Goal: Information Seeking & Learning: Learn about a topic

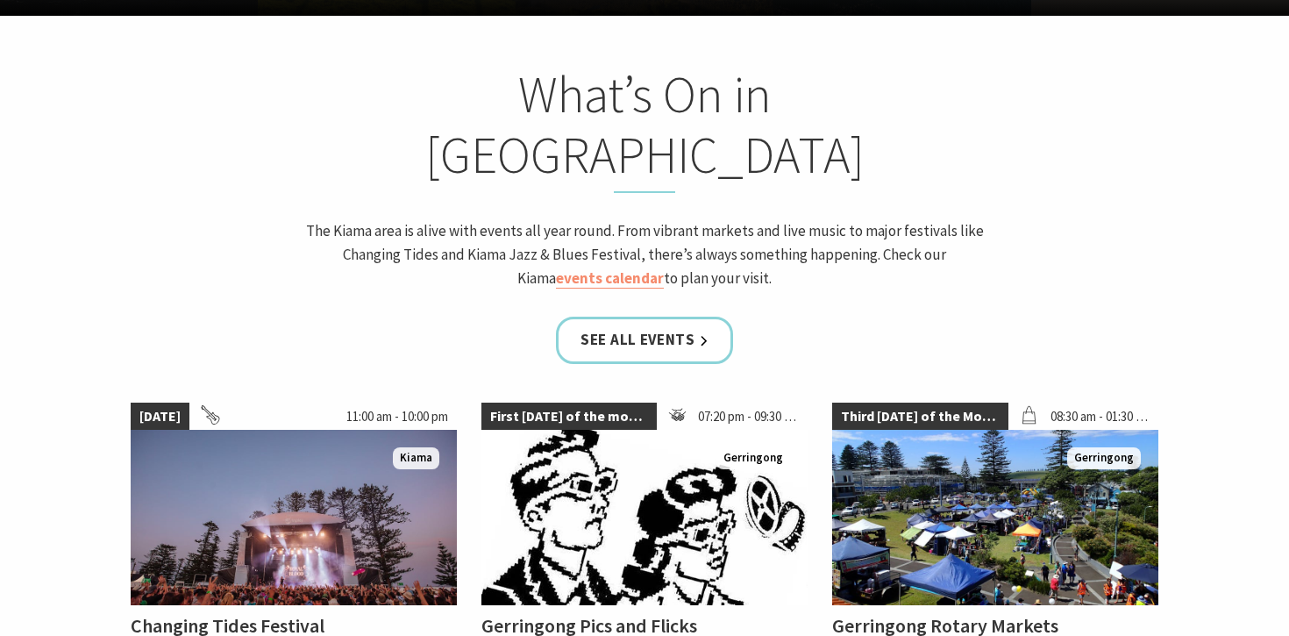
scroll to position [1480, 0]
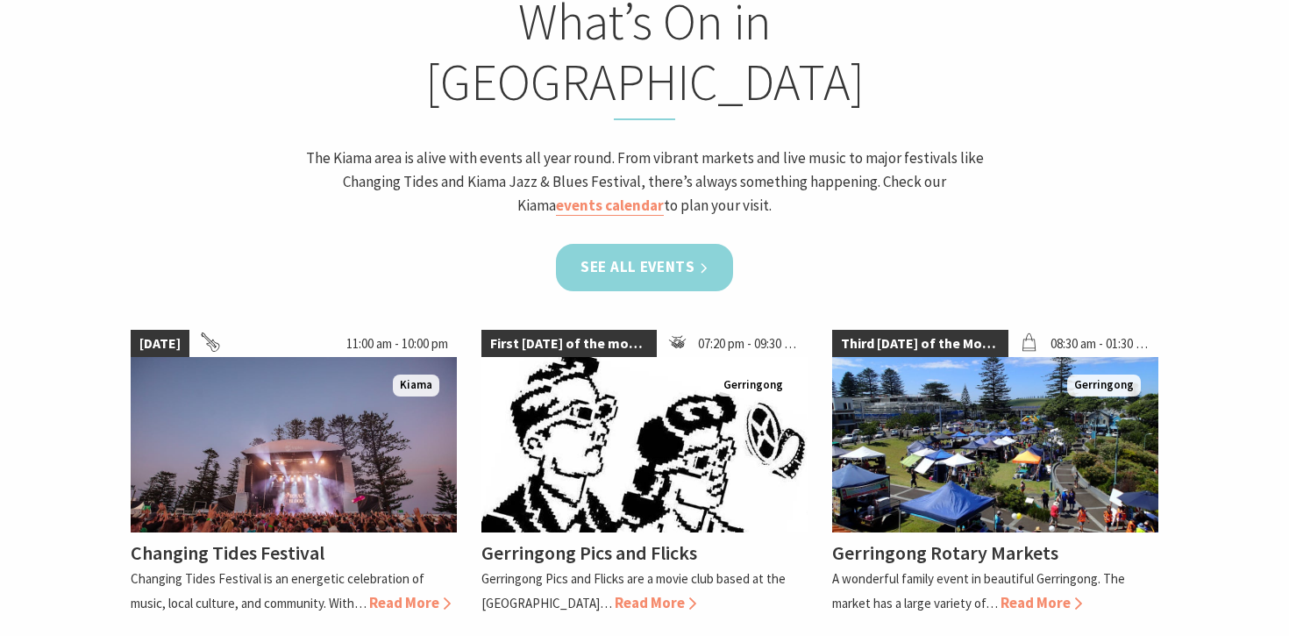
click at [693, 244] on link "See all Events" at bounding box center [644, 267] width 177 height 46
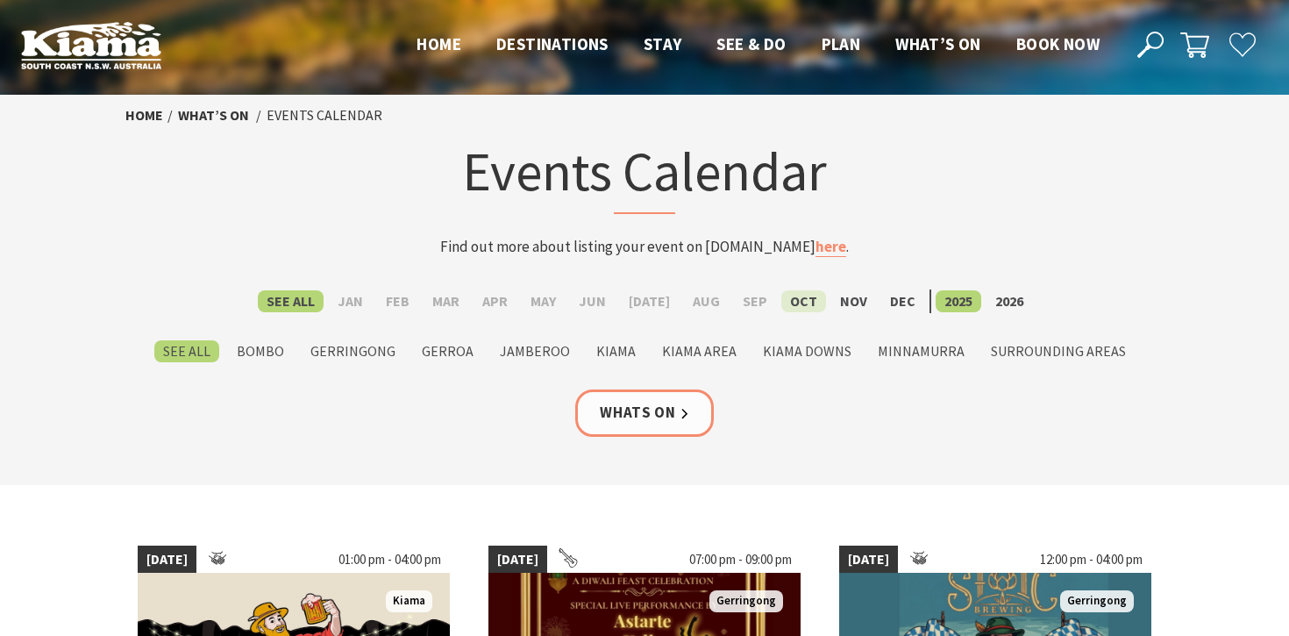
click at [791, 304] on label "Oct" at bounding box center [803, 301] width 45 height 22
click at [0, 0] on input "Oct" at bounding box center [0, 0] width 0 height 0
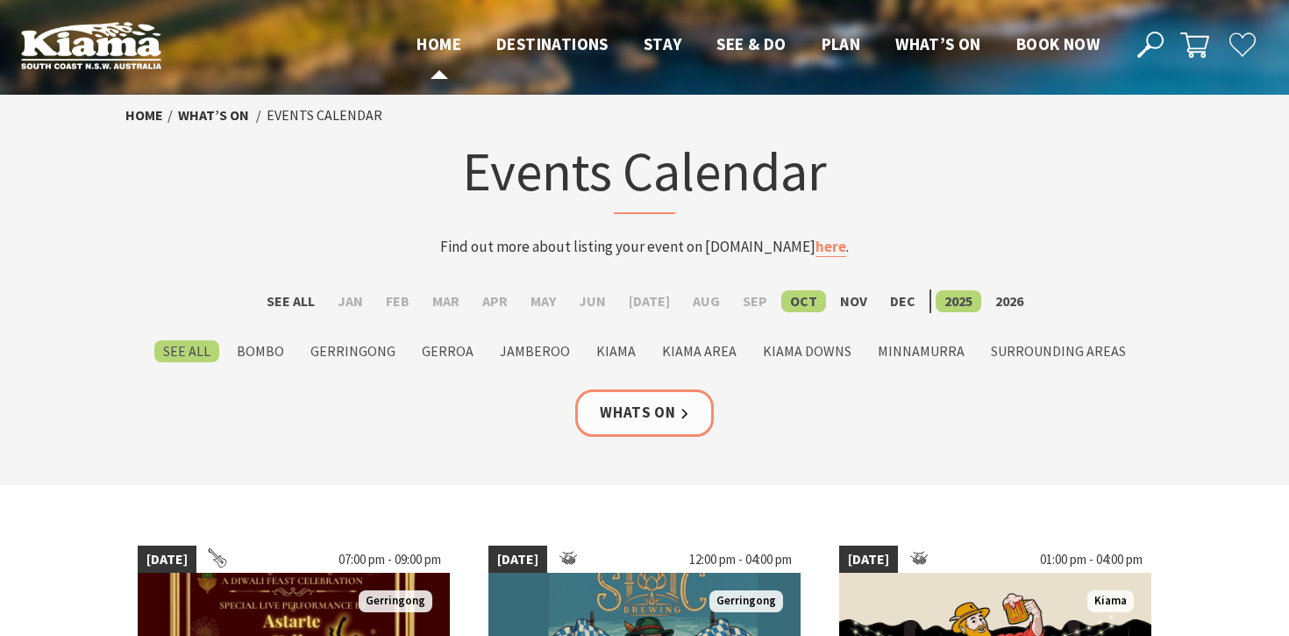
click at [420, 43] on span "Home" at bounding box center [439, 43] width 45 height 21
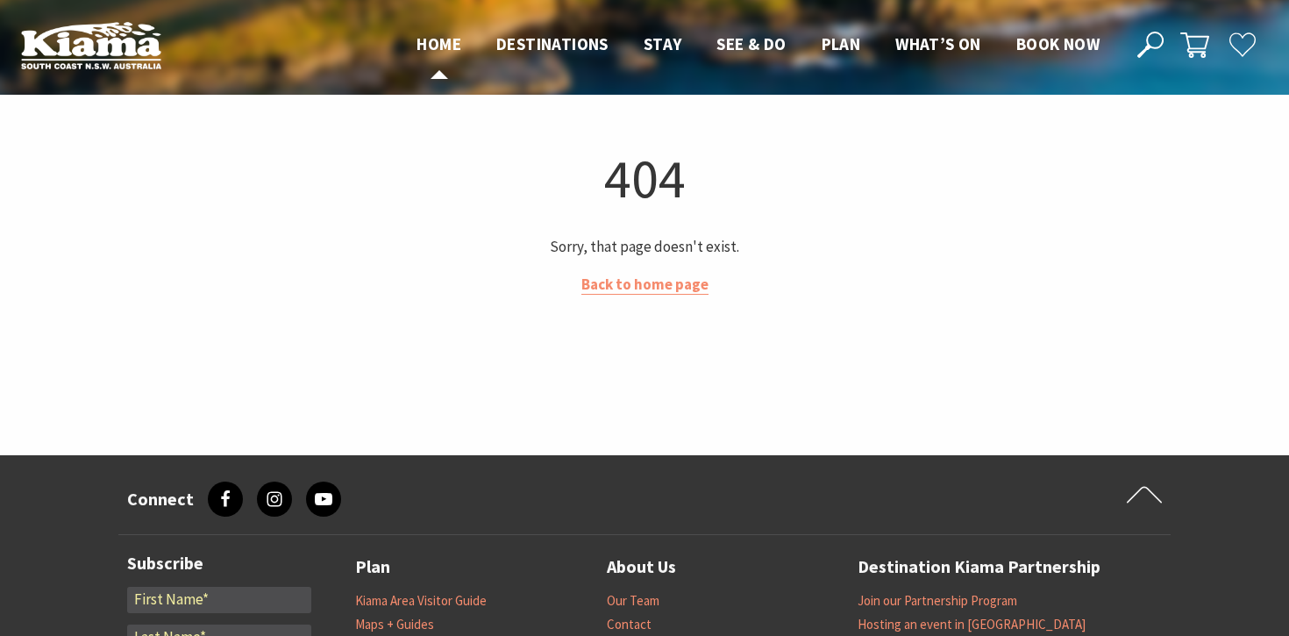
click at [445, 40] on span "Home" at bounding box center [439, 43] width 45 height 21
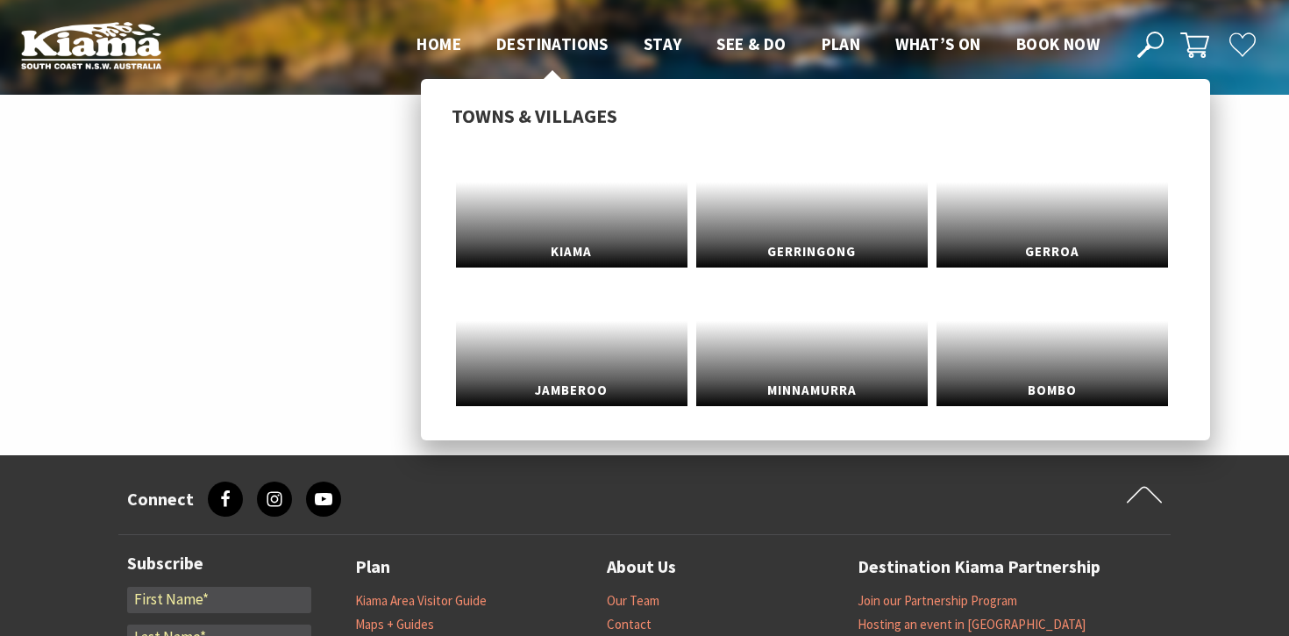
click at [580, 47] on span "Destinations" at bounding box center [552, 43] width 112 height 21
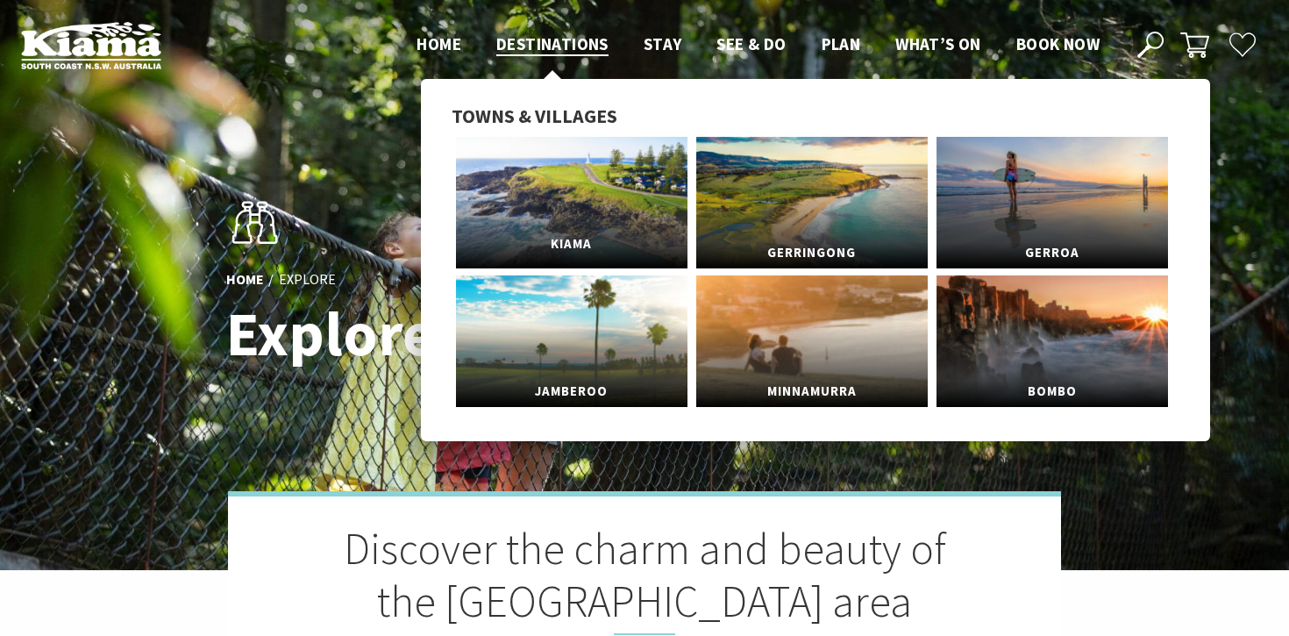
click at [564, 195] on link "Kiama" at bounding box center [571, 203] width 231 height 132
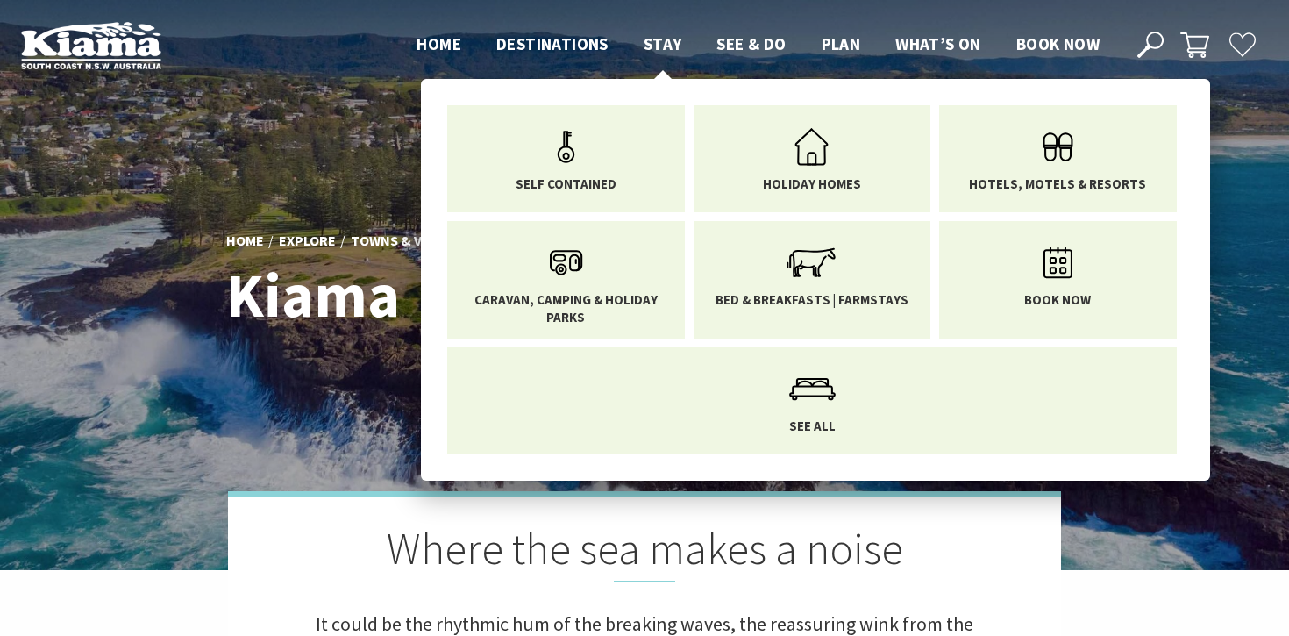
click at [666, 39] on span "Stay" at bounding box center [663, 43] width 39 height 21
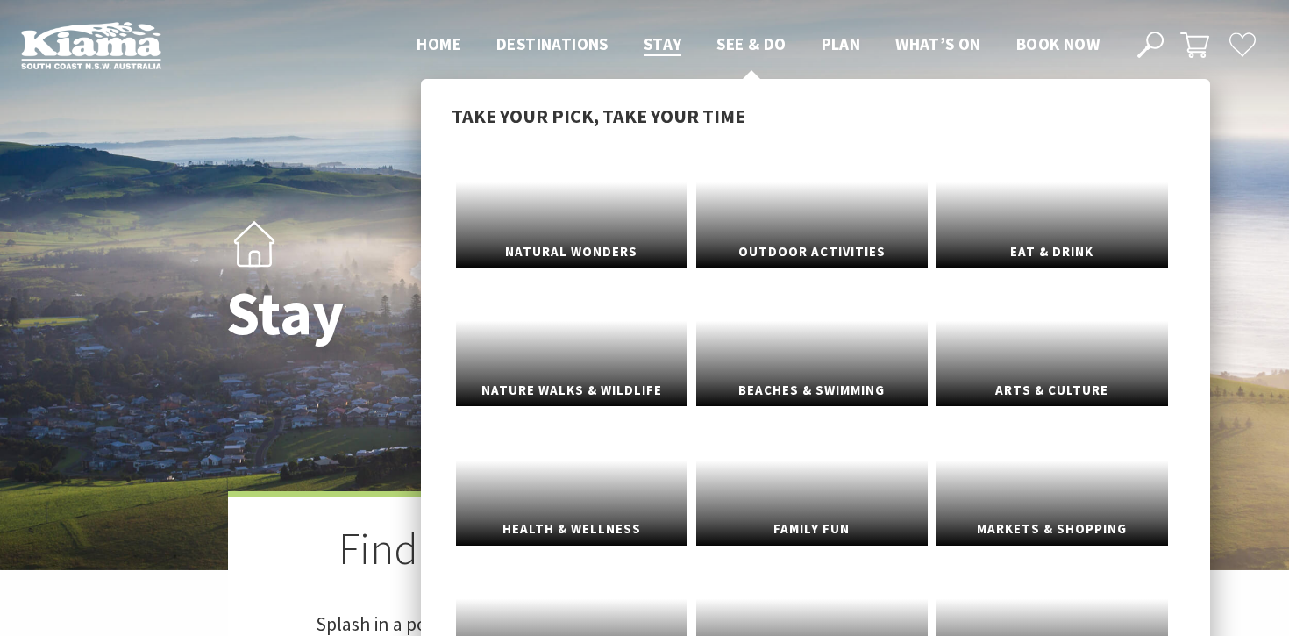
click at [763, 45] on span "See & Do" at bounding box center [750, 43] width 69 height 21
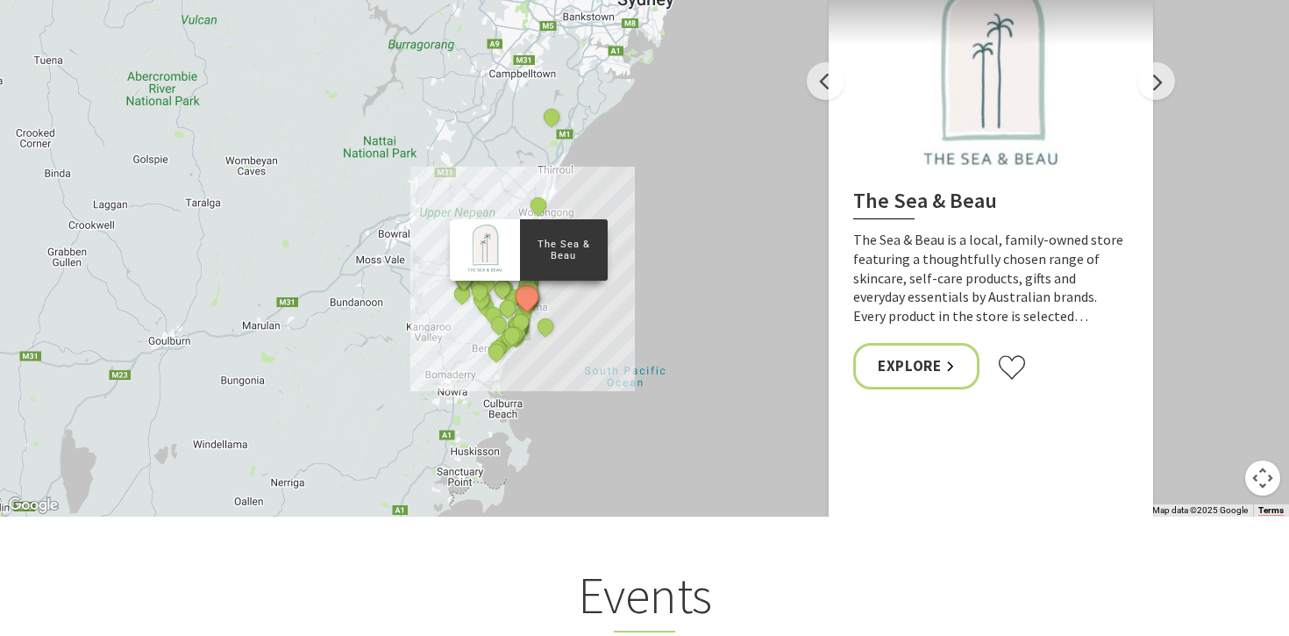
scroll to position [3472, 0]
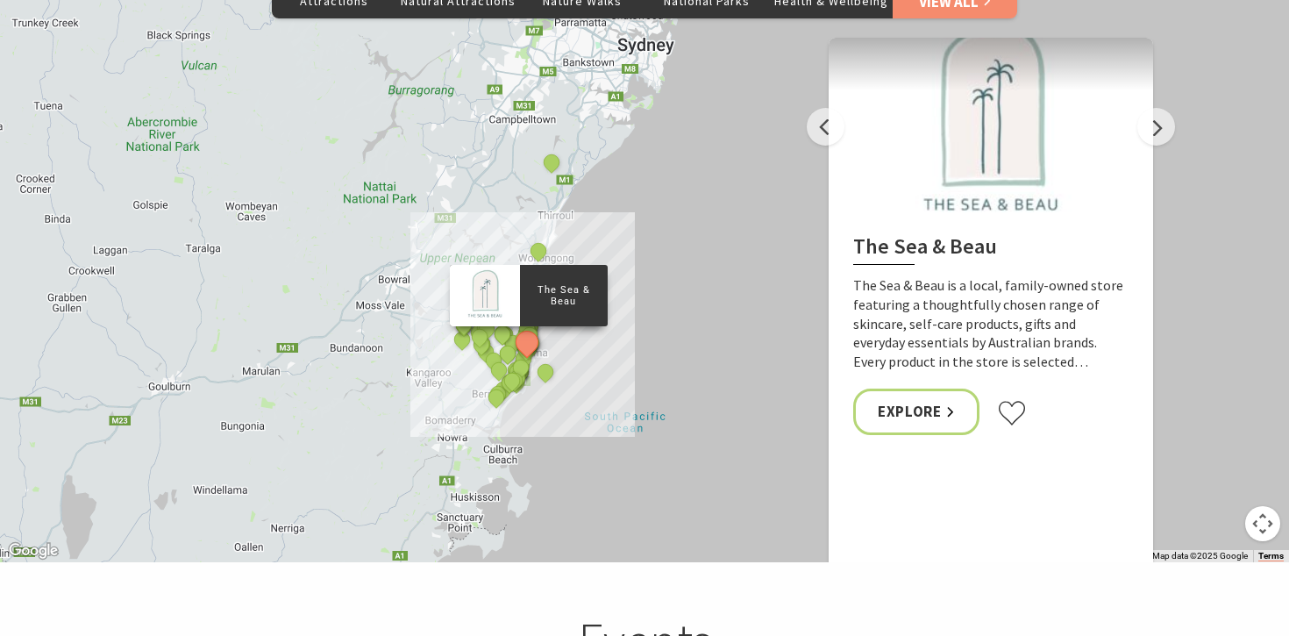
click at [1168, 116] on div "The Sea & Beau Hoddles Track, Kiama Kiama Ceramic Art Studio - Teaching and Mak…" at bounding box center [644, 246] width 1289 height 631
click at [1164, 108] on button "Next" at bounding box center [1156, 127] width 38 height 38
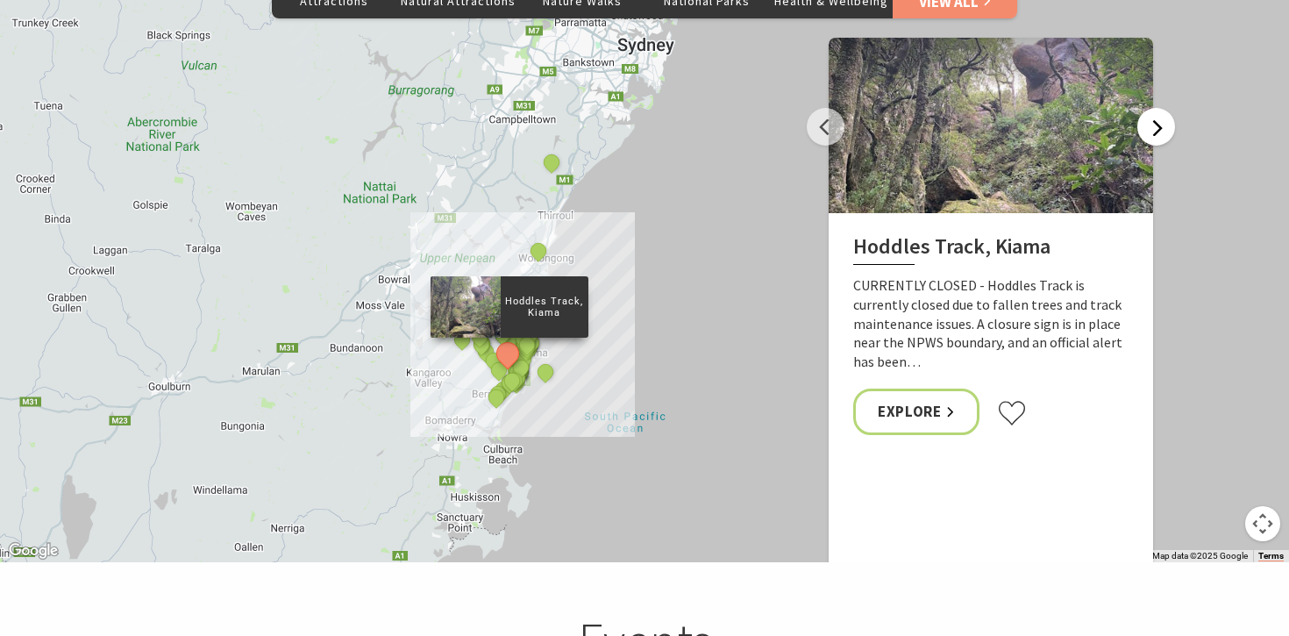
click at [1158, 108] on button "Next" at bounding box center [1156, 127] width 38 height 38
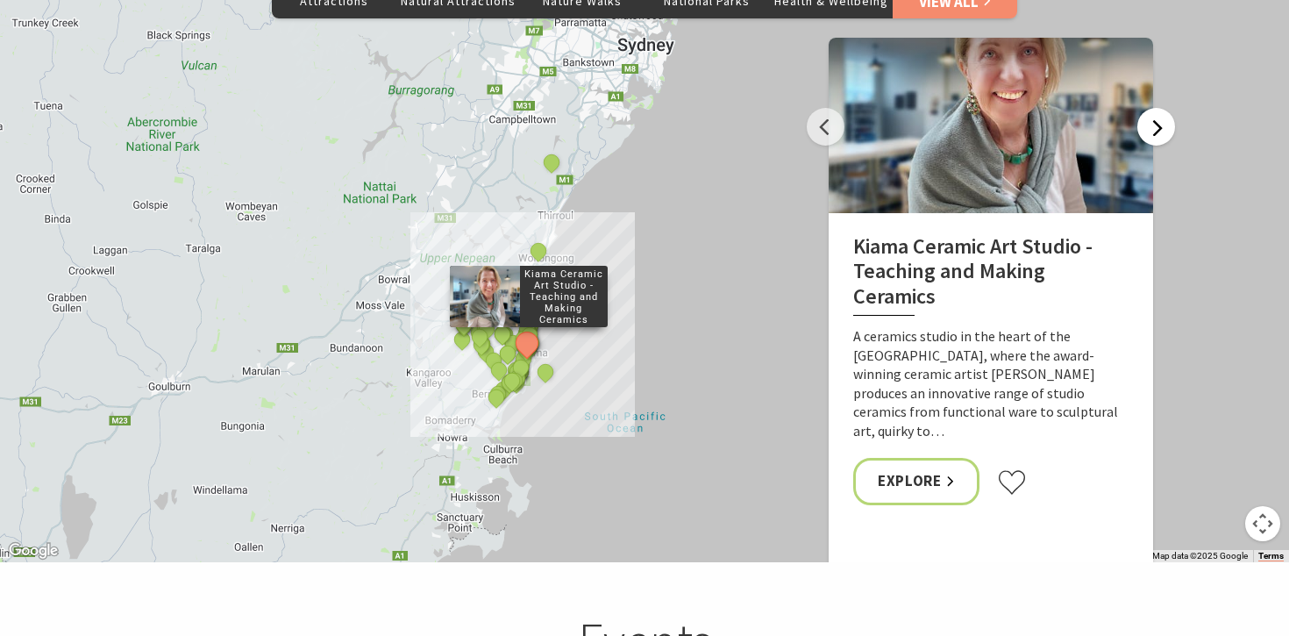
click at [1158, 108] on button "Next" at bounding box center [1156, 127] width 38 height 38
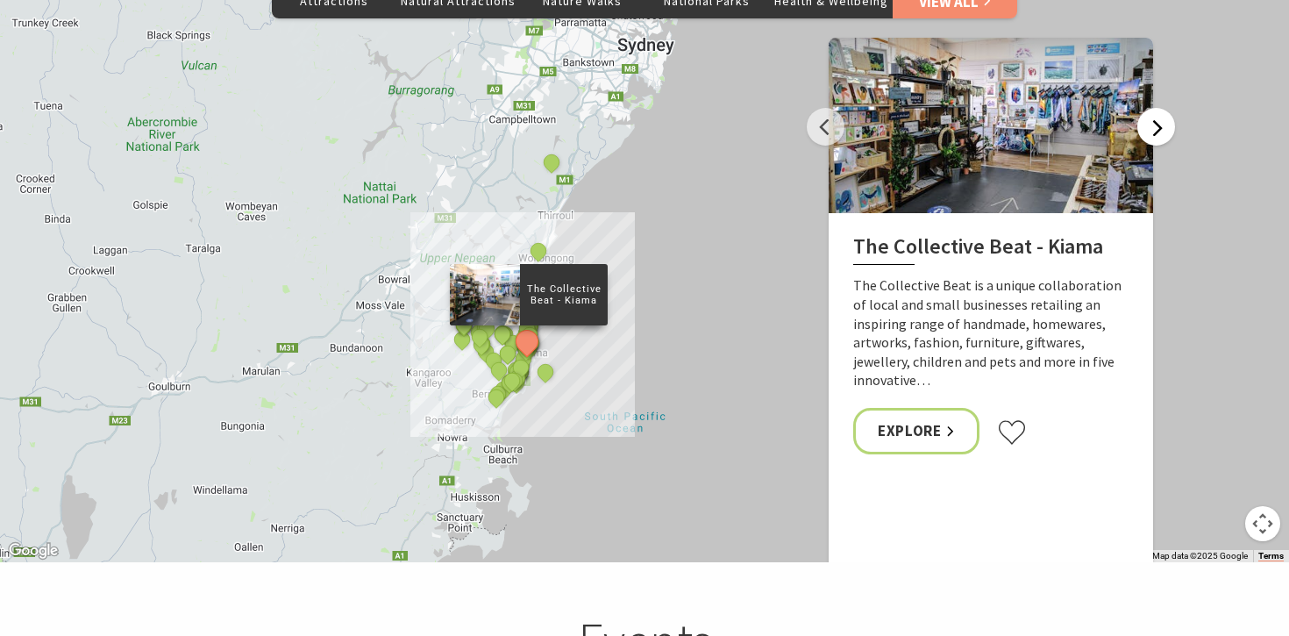
click at [1158, 108] on button "Next" at bounding box center [1156, 127] width 38 height 38
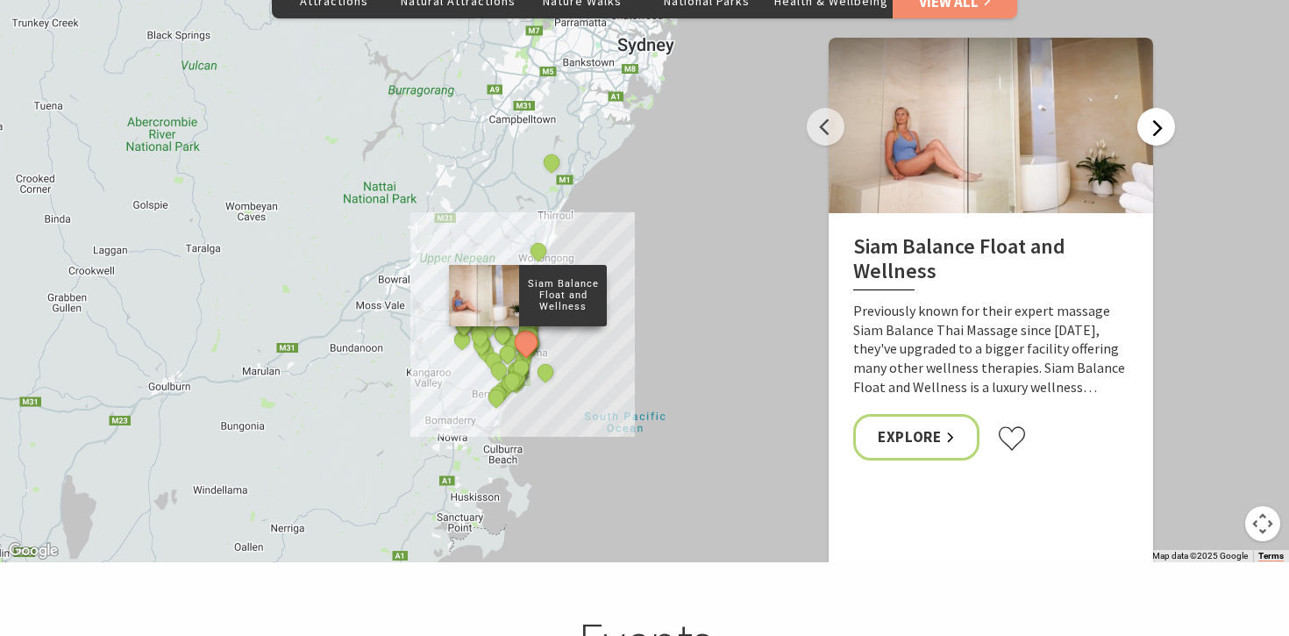
click at [1158, 108] on button "Next" at bounding box center [1156, 127] width 38 height 38
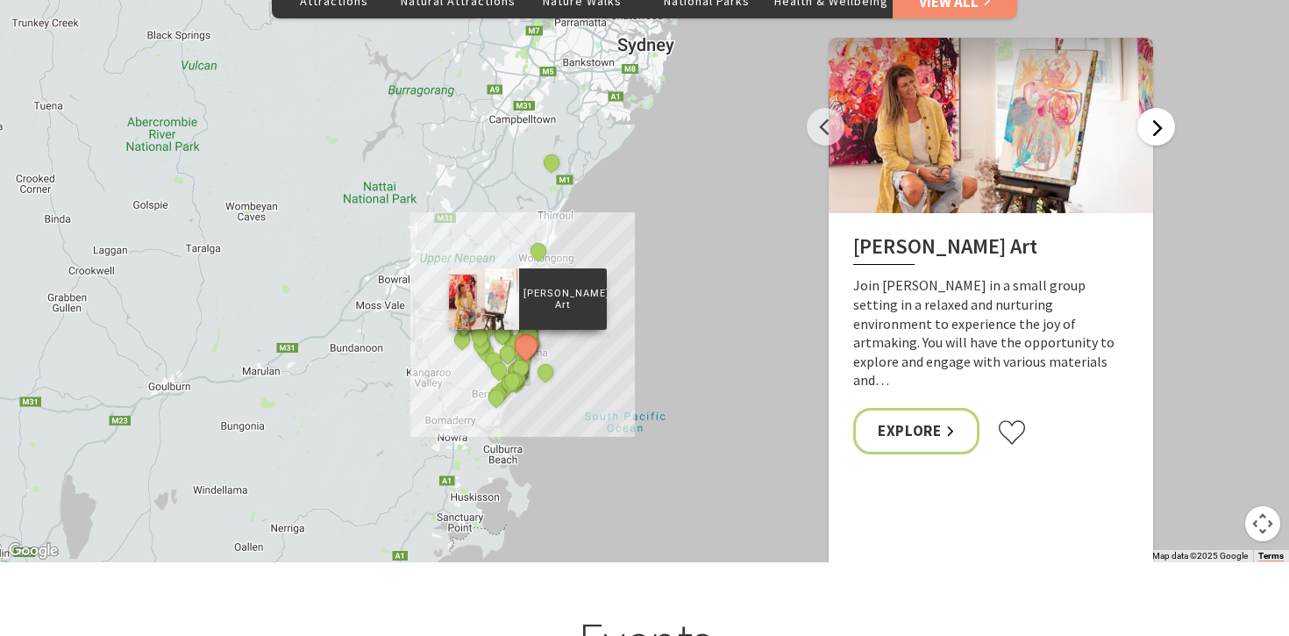
click at [1158, 108] on button "Next" at bounding box center [1156, 127] width 38 height 38
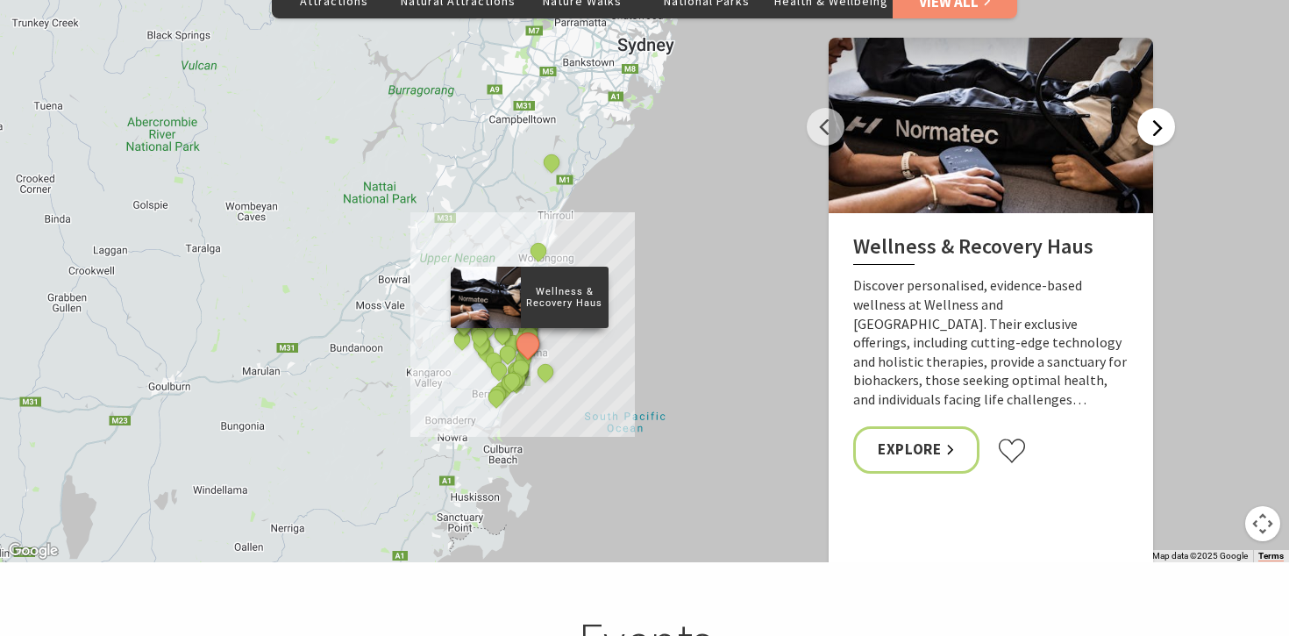
click at [1158, 108] on button "Next" at bounding box center [1156, 127] width 38 height 38
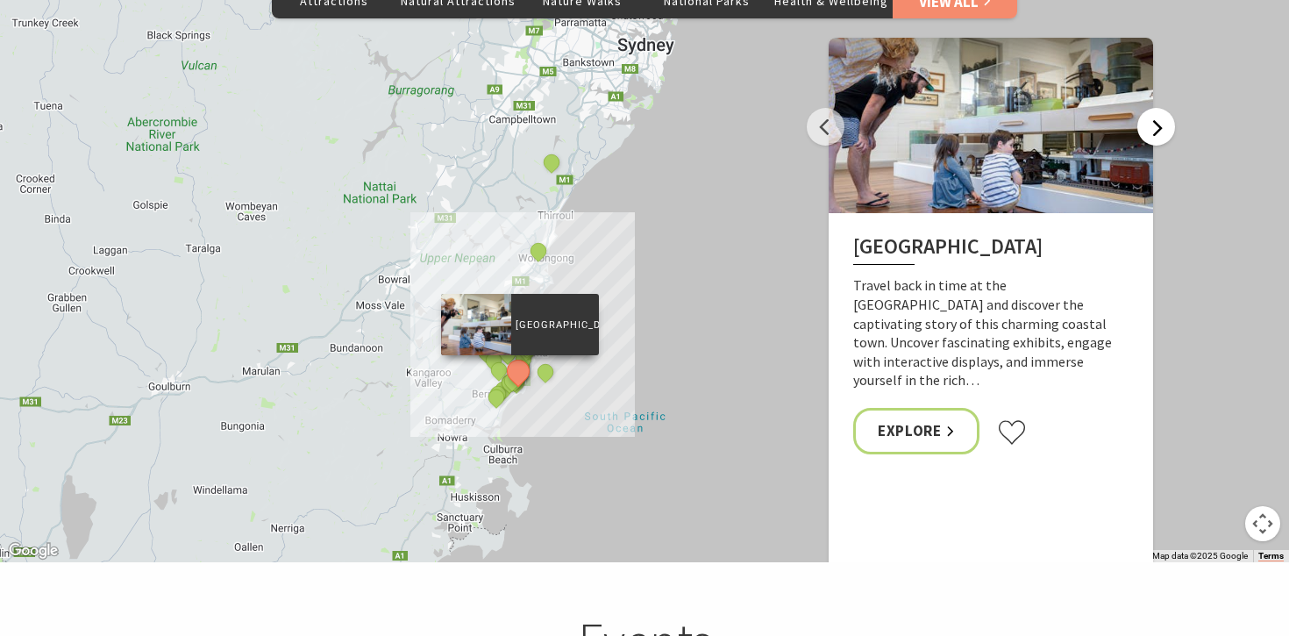
click at [1158, 108] on button "Next" at bounding box center [1156, 127] width 38 height 38
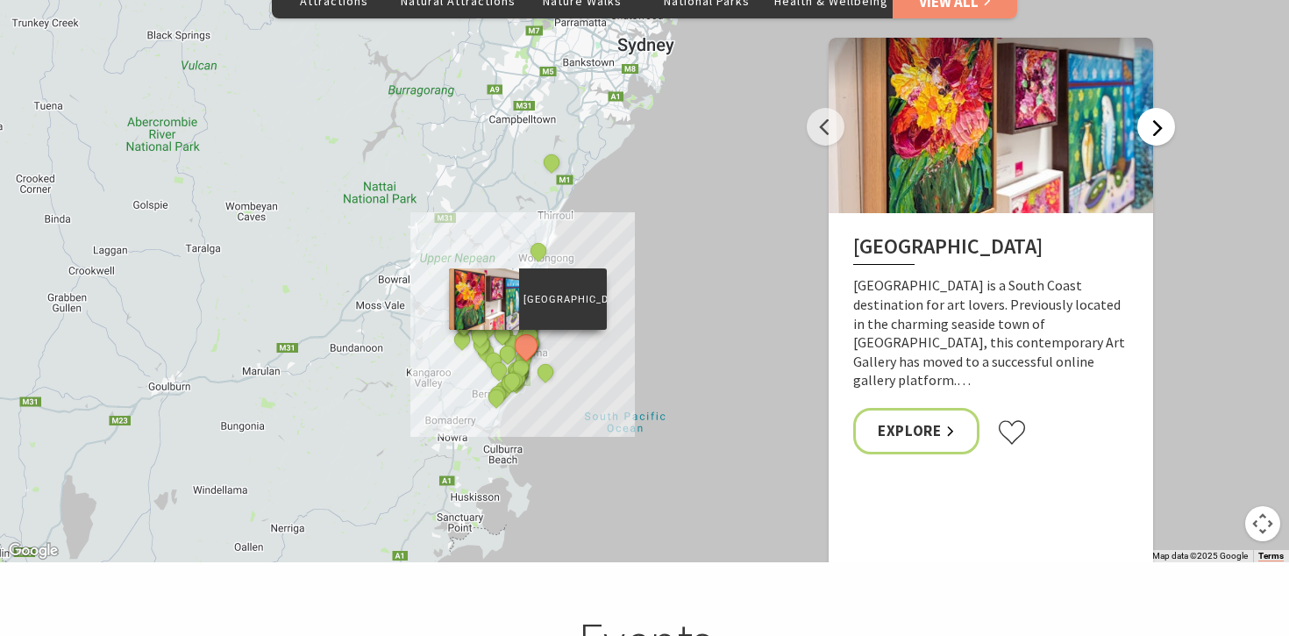
click at [1158, 108] on button "Next" at bounding box center [1156, 127] width 38 height 38
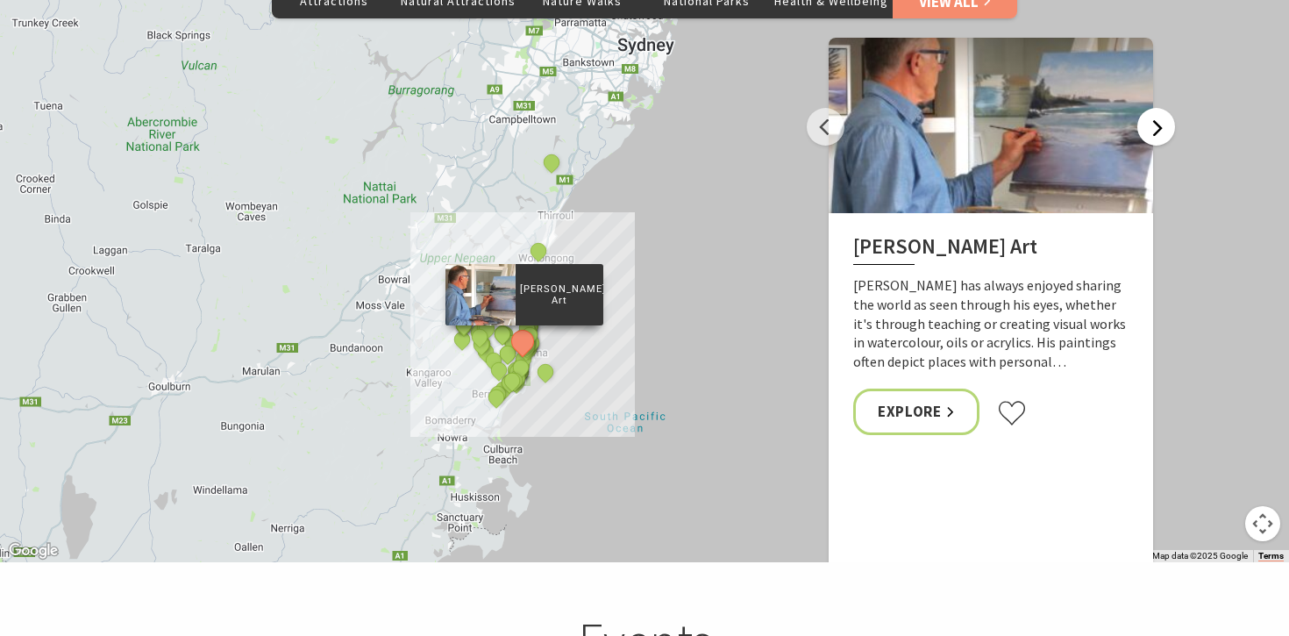
click at [1158, 108] on button "Next" at bounding box center [1156, 127] width 38 height 38
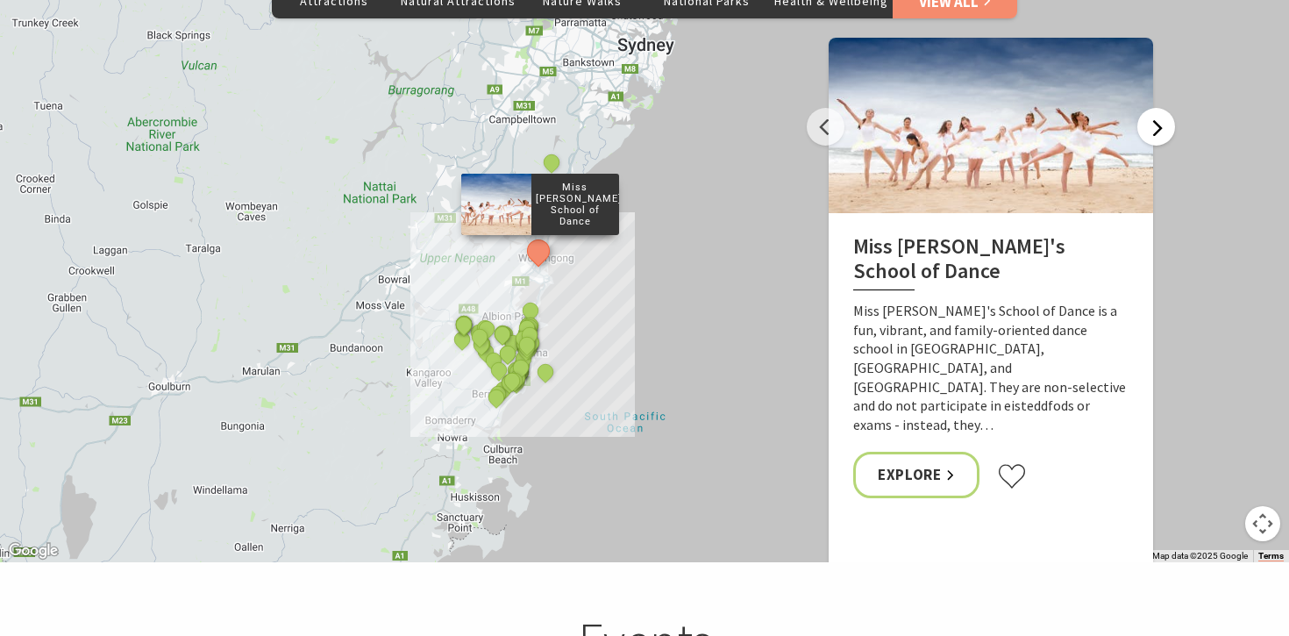
click at [1158, 108] on button "Next" at bounding box center [1156, 127] width 38 height 38
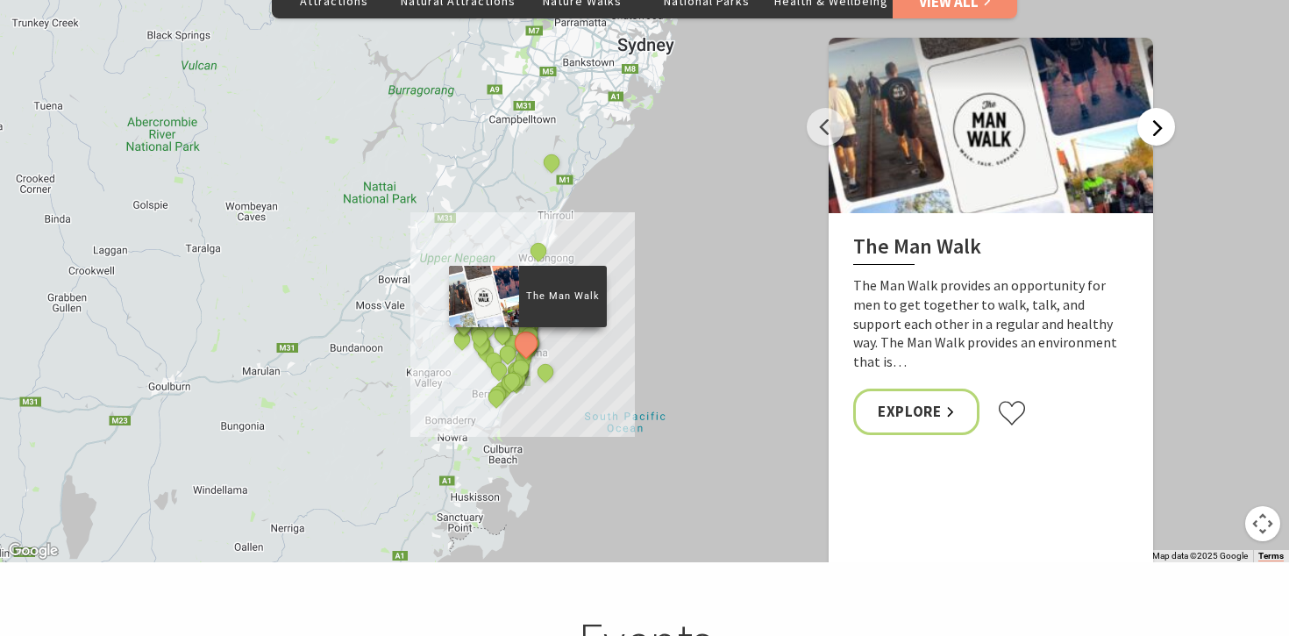
click at [1158, 108] on button "Next" at bounding box center [1156, 127] width 38 height 38
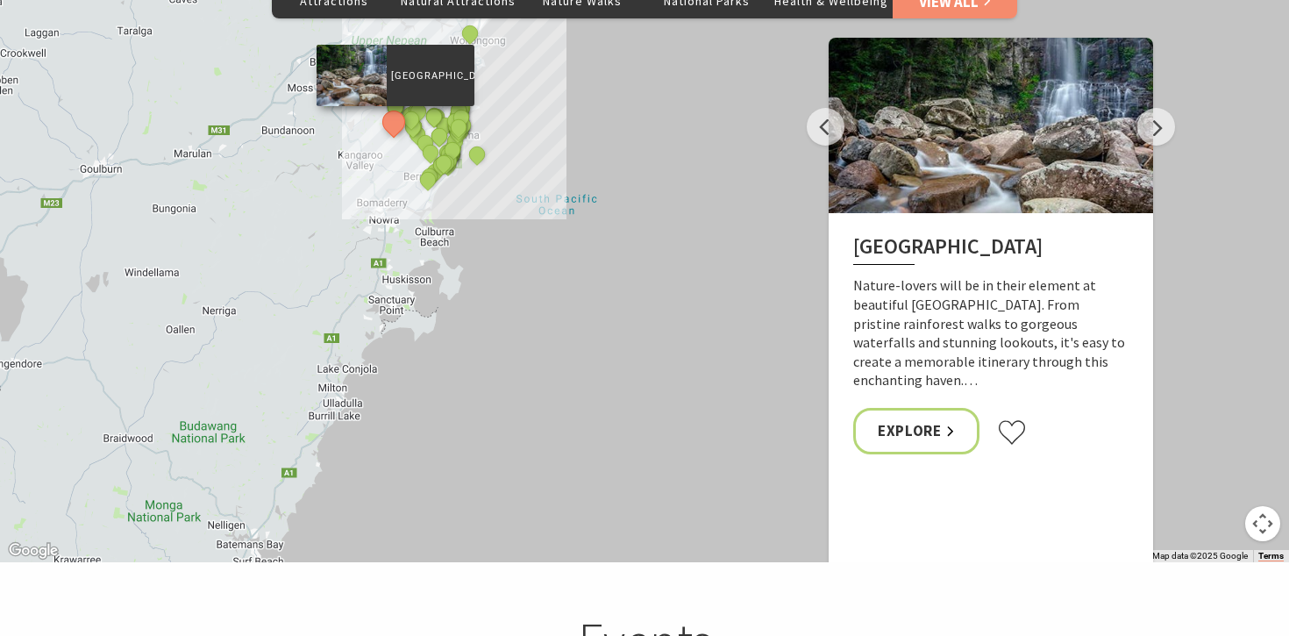
drag, startPoint x: 535, startPoint y: 127, endPoint x: 467, endPoint y: -87, distance: 224.4
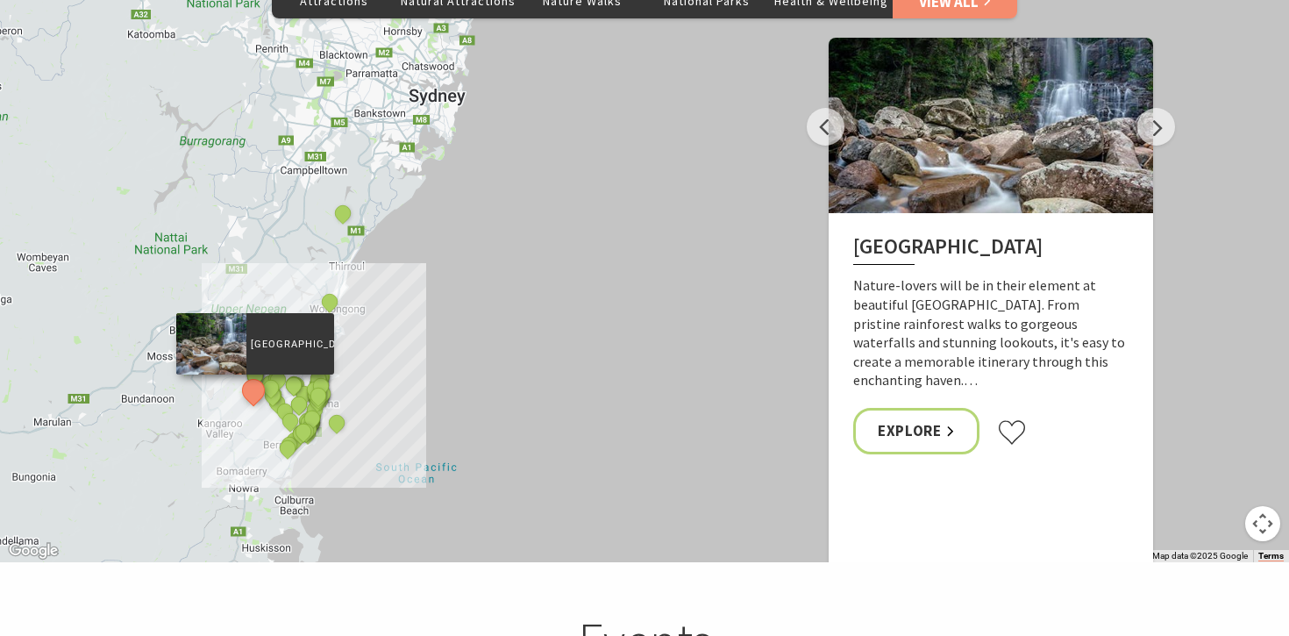
drag, startPoint x: 330, startPoint y: 297, endPoint x: 190, endPoint y: 554, distance: 292.3
